Goal: Find specific page/section: Find specific page/section

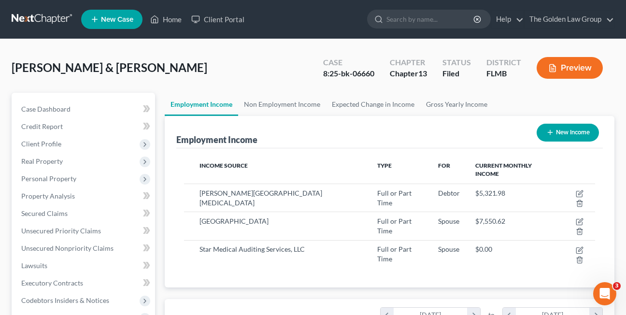
click at [14, 45] on div "[PERSON_NAME] & [PERSON_NAME] Upgraded Case 8:25-bk-06660 Chapter Chapter 13 St…" at bounding box center [313, 316] width 626 height 555
